Goal: Book appointment/travel/reservation

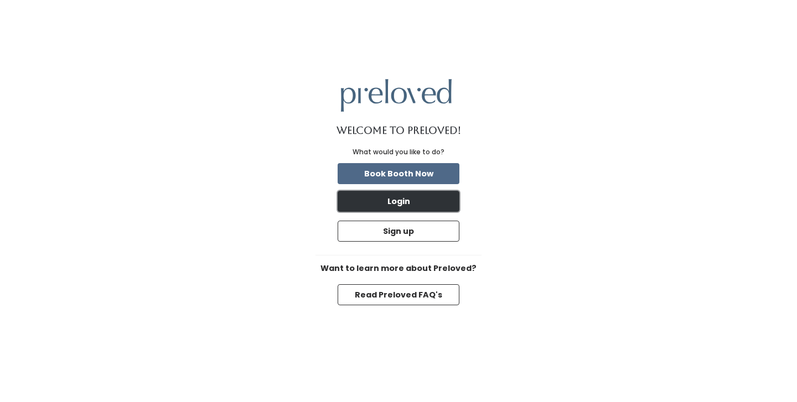
click at [421, 204] on button "Login" at bounding box center [399, 201] width 122 height 21
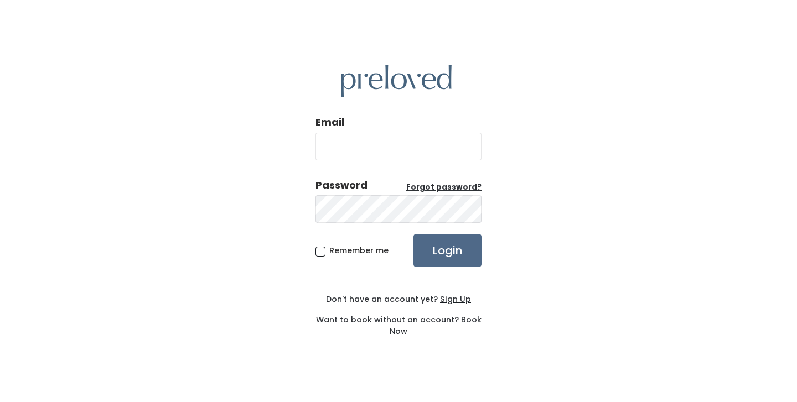
click at [386, 147] on input "Email" at bounding box center [398, 147] width 166 height 28
type input "[PERSON_NAME][EMAIL_ADDRESS][DOMAIN_NAME]"
click at [413, 234] on input "Login" at bounding box center [447, 250] width 68 height 33
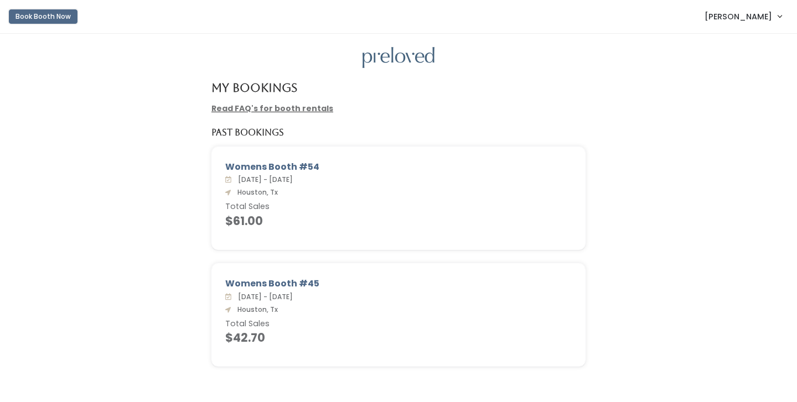
click at [64, 20] on button "Book Booth Now" at bounding box center [43, 16] width 69 height 14
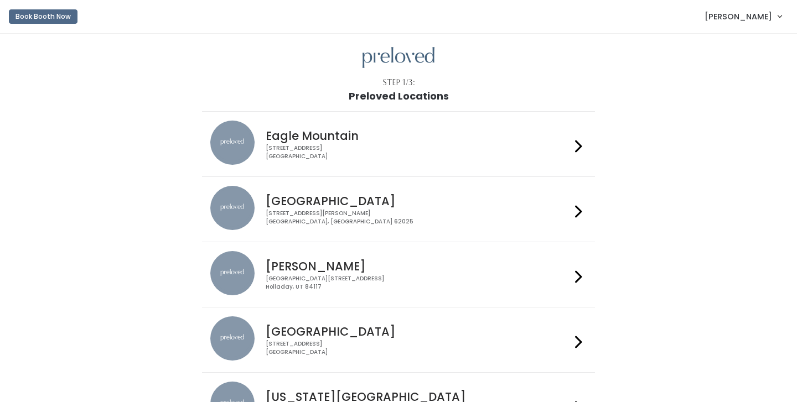
click at [299, 328] on h4 "Houston" at bounding box center [418, 331] width 304 height 13
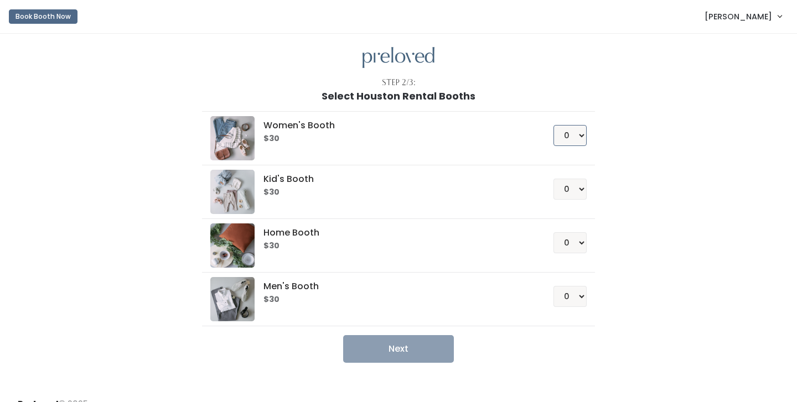
click at [572, 136] on select "0 1 2 3 4" at bounding box center [569, 135] width 33 height 21
select select "1"
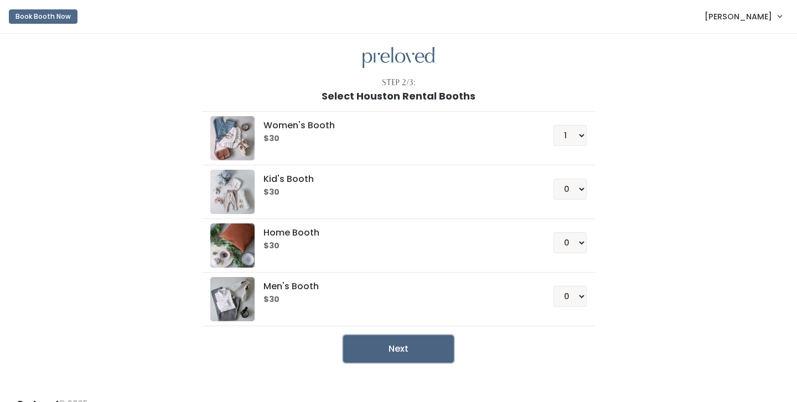
click at [426, 355] on button "Next" at bounding box center [398, 349] width 111 height 28
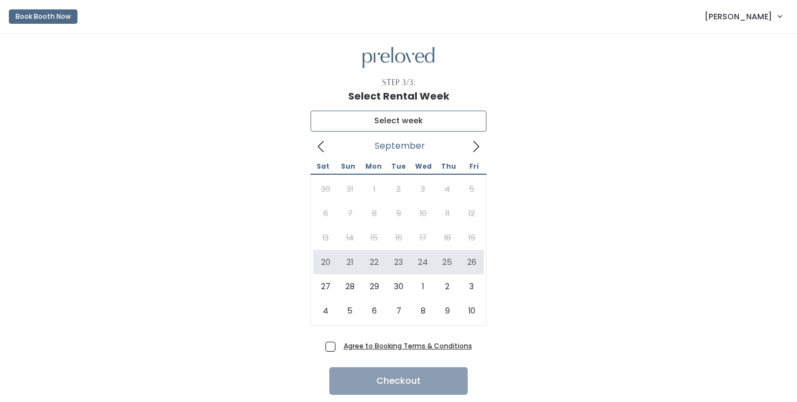
type input "[DATE] to [DATE]"
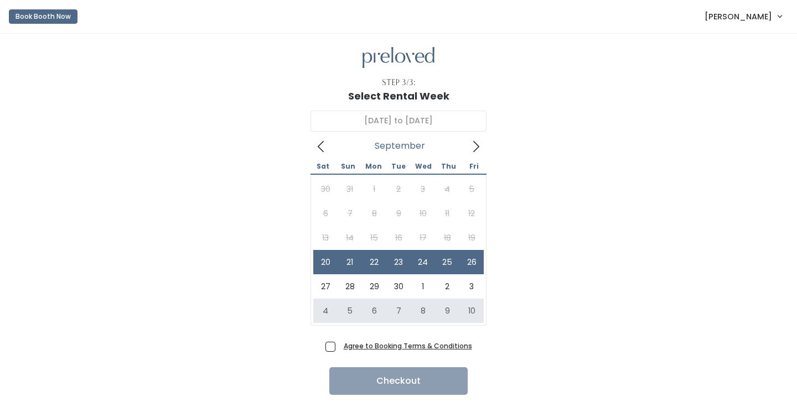
click at [339, 346] on span "Agree to Booking Terms & Conditions" at bounding box center [405, 345] width 133 height 11
click at [339, 346] on input "Agree to Booking Terms & Conditions" at bounding box center [342, 343] width 7 height 7
checkbox input "true"
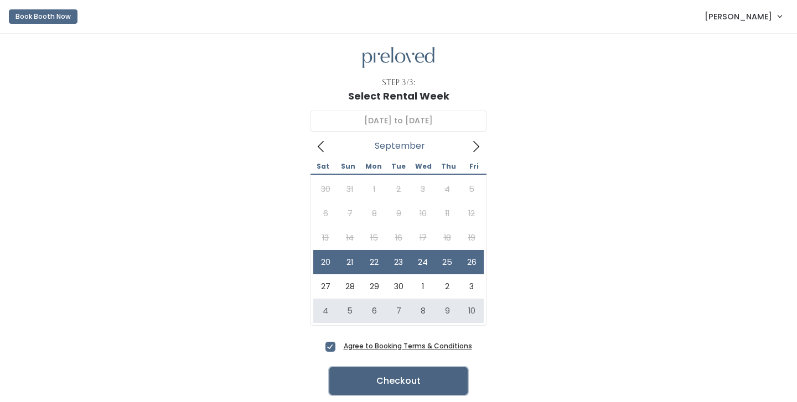
click at [361, 375] on button "Checkout" at bounding box center [398, 381] width 138 height 28
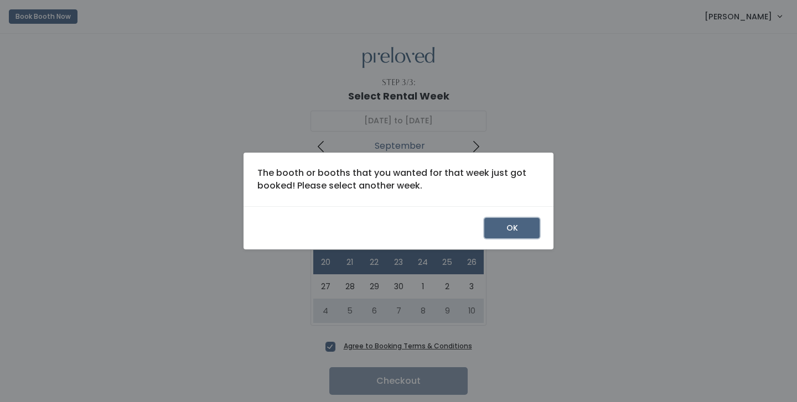
click at [520, 230] on button "OK" at bounding box center [511, 228] width 55 height 21
